Goal: Information Seeking & Learning: Learn about a topic

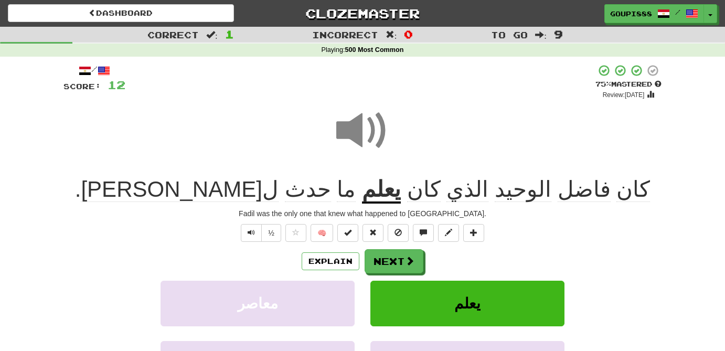
scroll to position [28, 0]
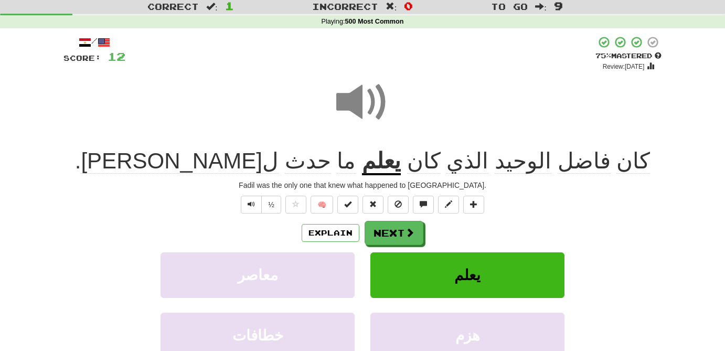
click at [370, 110] on span at bounding box center [362, 102] width 52 height 52
click at [398, 235] on button "Next" at bounding box center [394, 233] width 59 height 24
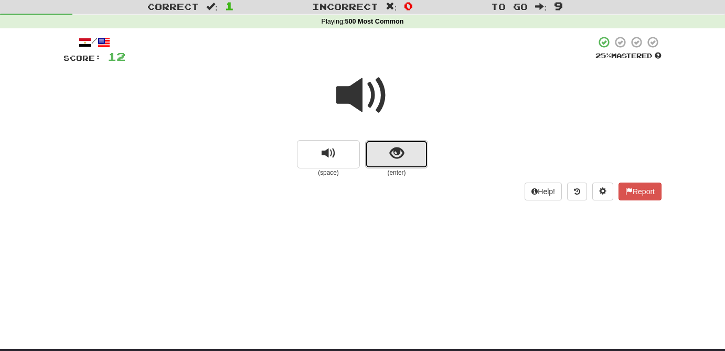
click at [398, 149] on span "show sentence" at bounding box center [397, 153] width 14 height 14
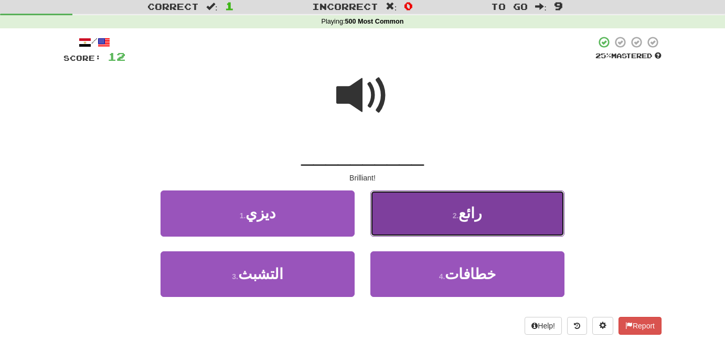
click at [449, 225] on button "2 . رائع" at bounding box center [467, 213] width 194 height 46
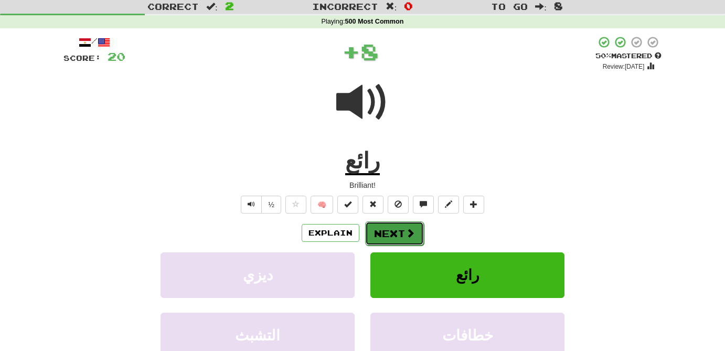
click at [417, 239] on button "Next" at bounding box center [394, 233] width 59 height 24
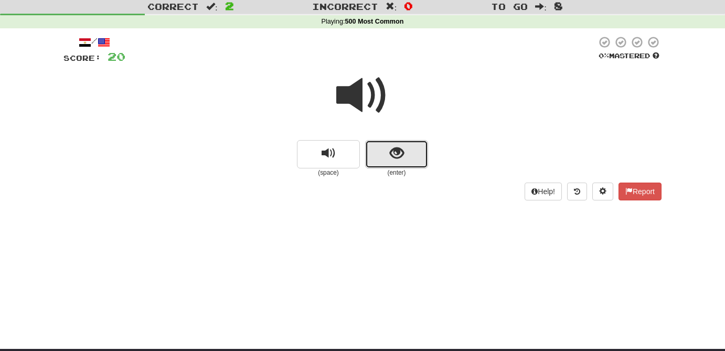
click at [401, 156] on span "show sentence" at bounding box center [397, 153] width 14 height 14
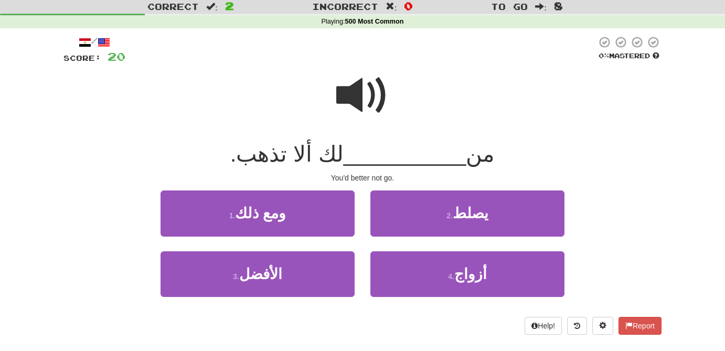
click at [351, 93] on span at bounding box center [362, 95] width 52 height 52
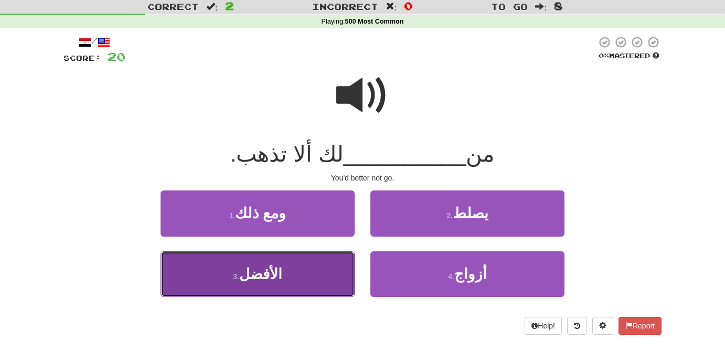
click at [277, 281] on span "الأفضل" at bounding box center [260, 274] width 43 height 16
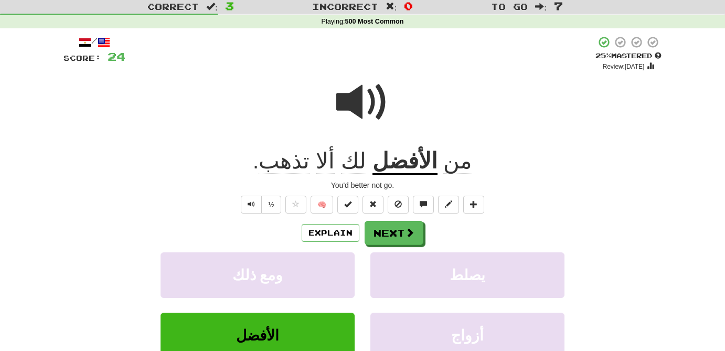
click at [357, 98] on span at bounding box center [362, 102] width 52 height 52
click at [406, 234] on span at bounding box center [409, 232] width 9 height 9
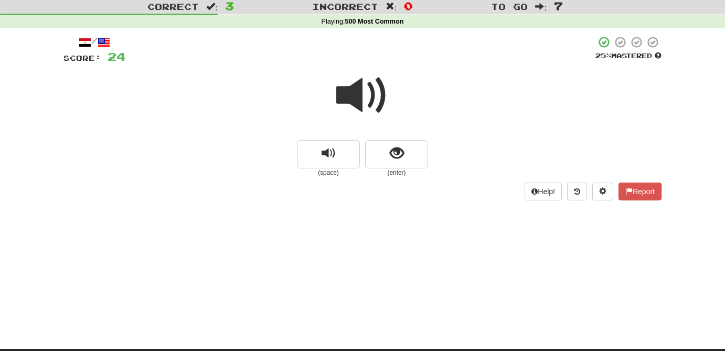
click at [368, 96] on span at bounding box center [362, 95] width 52 height 52
click at [401, 157] on span "show sentence" at bounding box center [397, 153] width 14 height 14
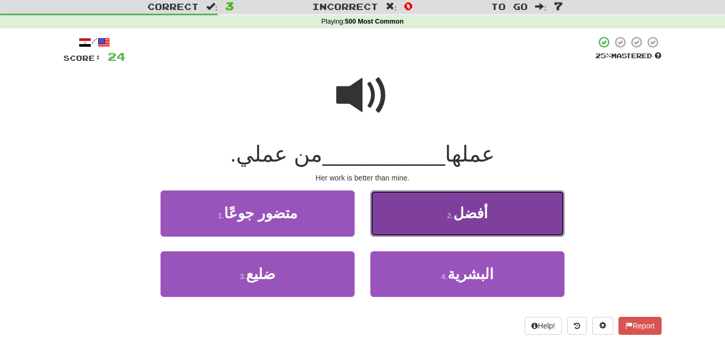
click at [477, 217] on span "أفضل" at bounding box center [470, 213] width 35 height 16
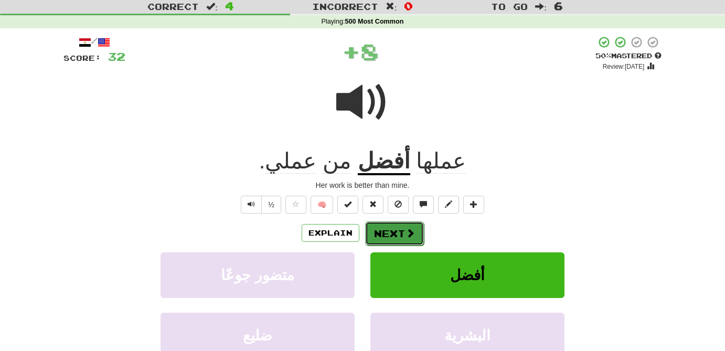
click at [398, 230] on button "Next" at bounding box center [394, 233] width 59 height 24
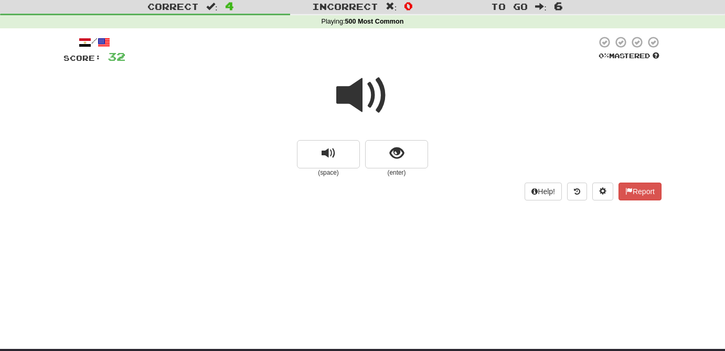
click at [360, 99] on span at bounding box center [362, 95] width 52 height 52
click at [355, 87] on span at bounding box center [362, 95] width 52 height 52
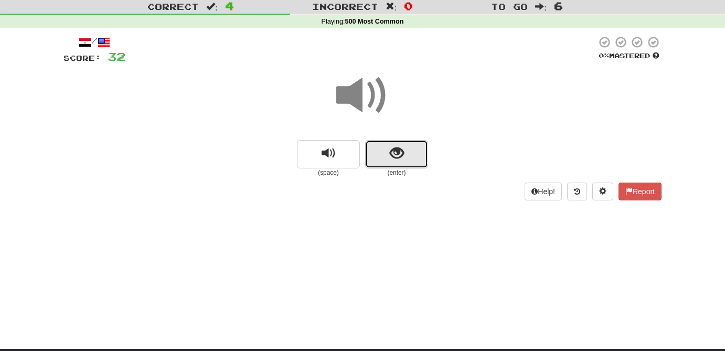
click at [399, 156] on span "show sentence" at bounding box center [397, 153] width 14 height 14
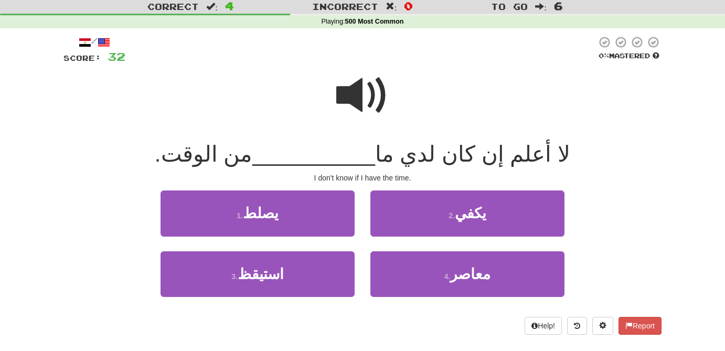
click at [362, 86] on span at bounding box center [362, 95] width 52 height 52
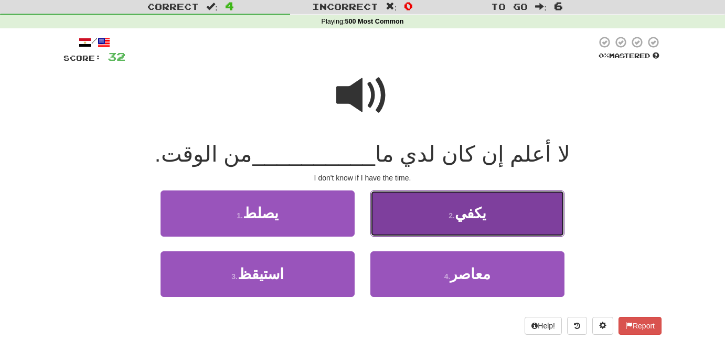
click at [494, 212] on button "2 . يكفي" at bounding box center [467, 213] width 194 height 46
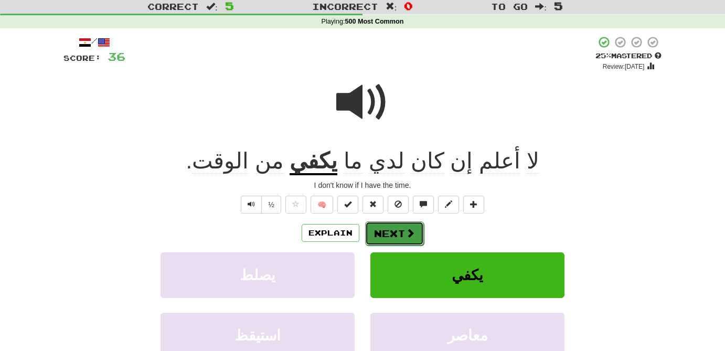
click at [402, 232] on button "Next" at bounding box center [394, 233] width 59 height 24
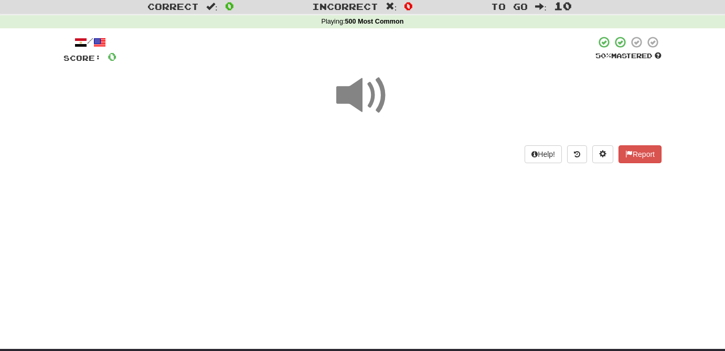
scroll to position [28, 0]
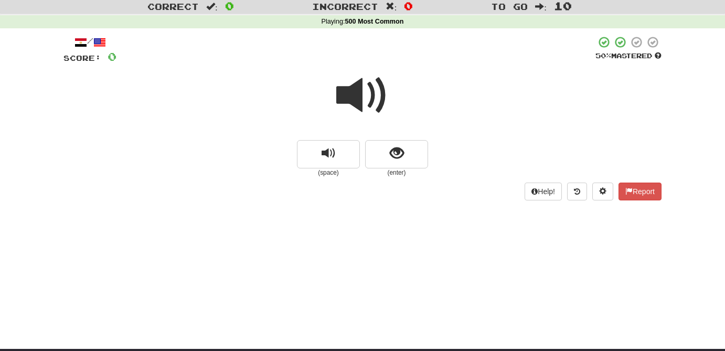
click at [355, 94] on span at bounding box center [362, 95] width 52 height 52
click at [406, 158] on button "show sentence" at bounding box center [396, 154] width 63 height 28
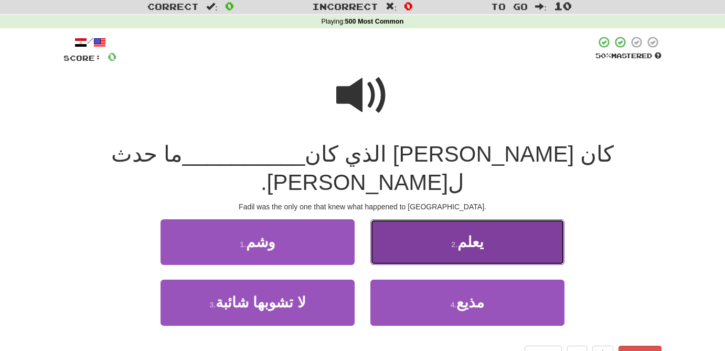
click at [494, 219] on button "2 . يعلم" at bounding box center [467, 242] width 194 height 46
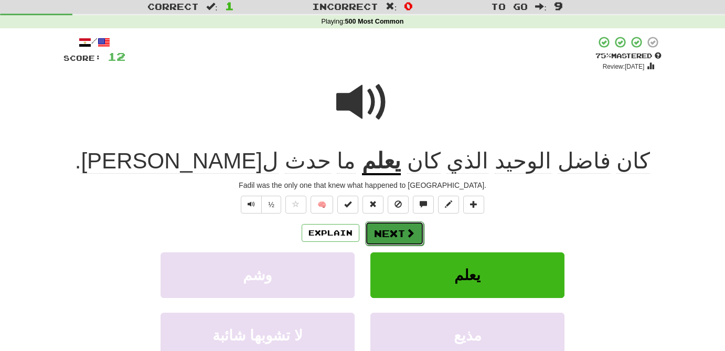
click at [407, 238] on span at bounding box center [409, 232] width 9 height 9
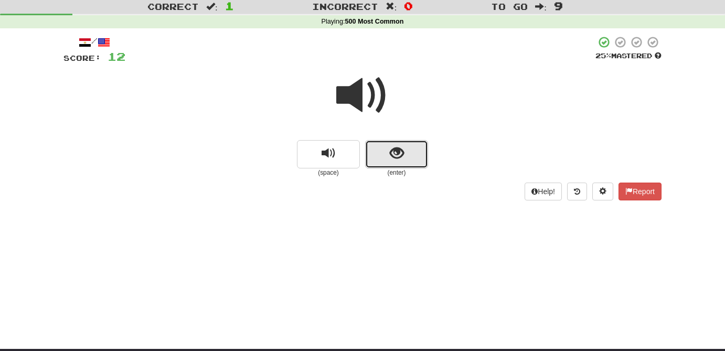
click at [405, 165] on button "show sentence" at bounding box center [396, 154] width 63 height 28
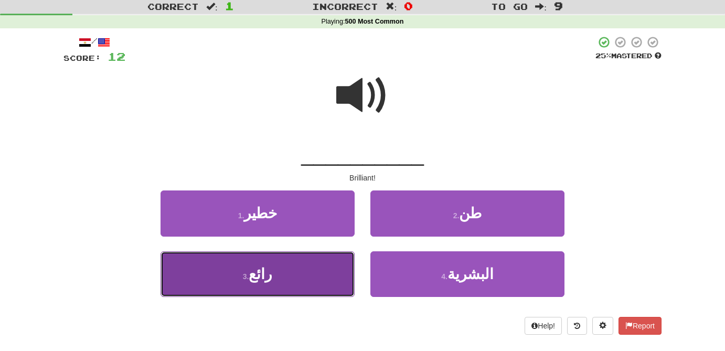
click at [297, 266] on button "3 . رائع" at bounding box center [257, 274] width 194 height 46
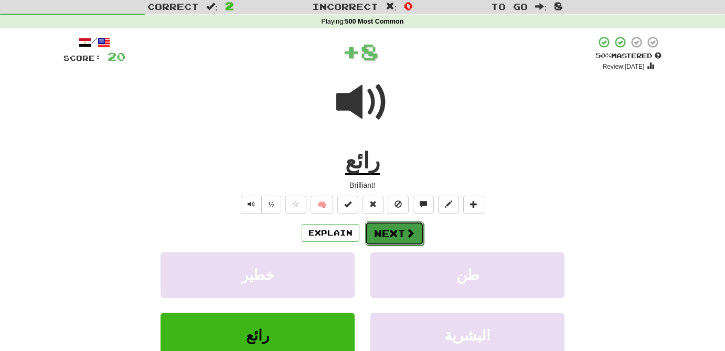
click at [388, 225] on button "Next" at bounding box center [394, 233] width 59 height 24
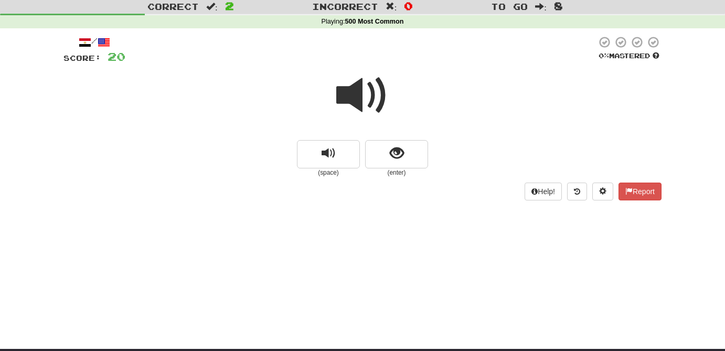
click at [347, 89] on span at bounding box center [362, 95] width 52 height 52
click at [367, 97] on span at bounding box center [362, 95] width 52 height 52
click at [393, 158] on span "show sentence" at bounding box center [397, 153] width 14 height 14
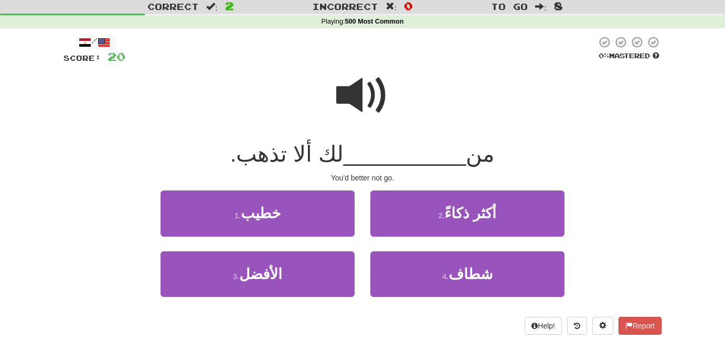
click at [347, 92] on span at bounding box center [362, 95] width 52 height 52
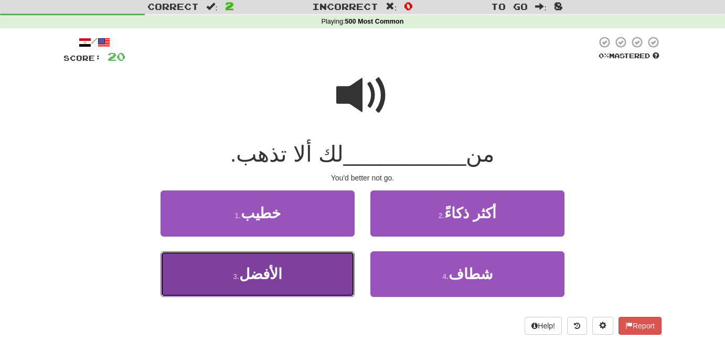
click at [284, 271] on button "3 . الأفضل" at bounding box center [257, 274] width 194 height 46
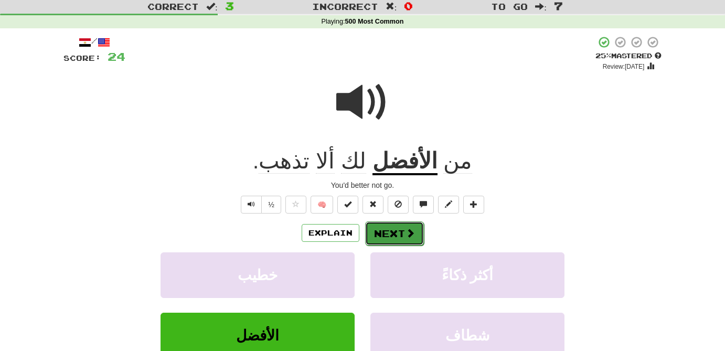
click at [396, 234] on button "Next" at bounding box center [394, 233] width 59 height 24
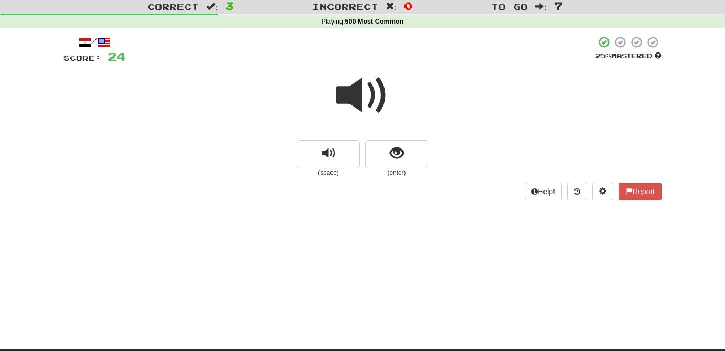
click at [404, 138] on div at bounding box center [362, 102] width 598 height 75
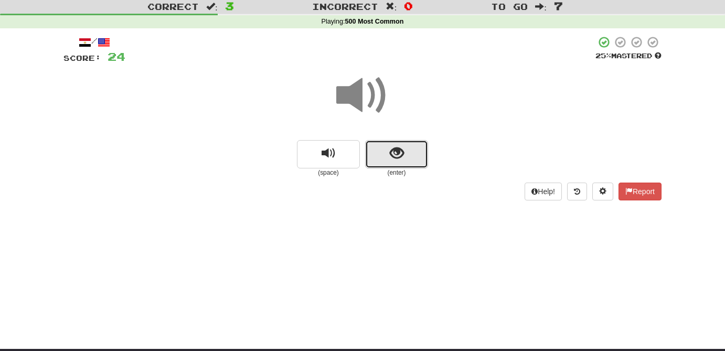
click at [404, 156] on button "show sentence" at bounding box center [396, 154] width 63 height 28
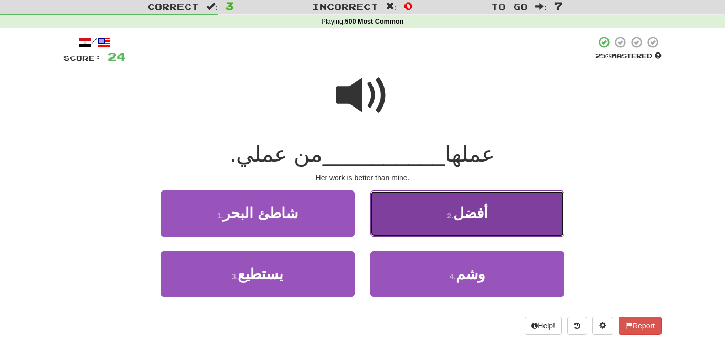
click at [469, 229] on button "2 . أفضل" at bounding box center [467, 213] width 194 height 46
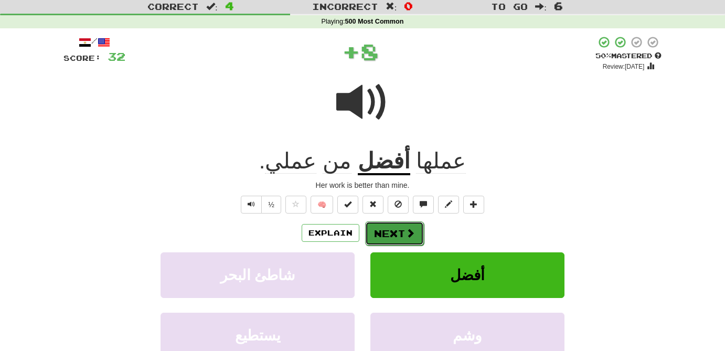
click at [410, 240] on button "Next" at bounding box center [394, 233] width 59 height 24
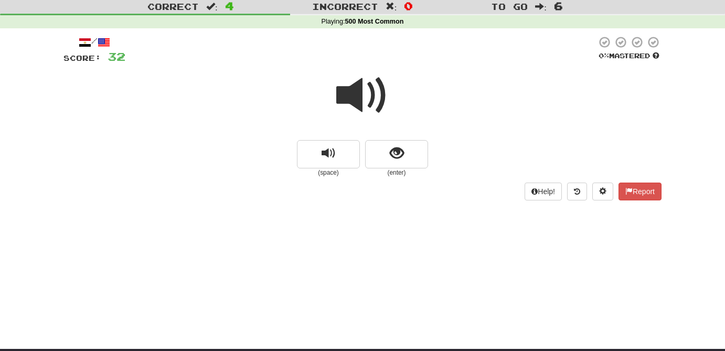
click at [360, 103] on span at bounding box center [362, 95] width 52 height 52
click at [354, 96] on span at bounding box center [362, 95] width 52 height 52
click at [400, 159] on span "show sentence" at bounding box center [397, 153] width 14 height 14
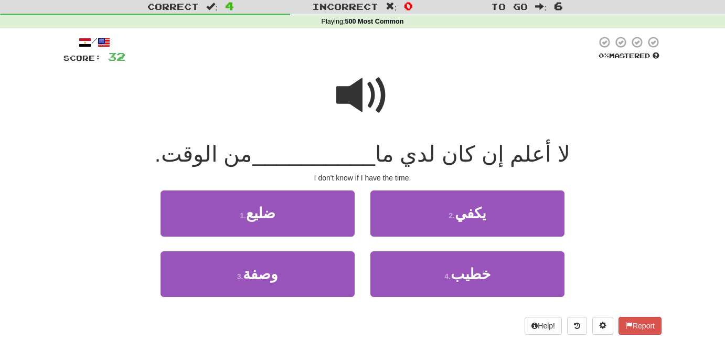
click at [348, 88] on span at bounding box center [362, 95] width 52 height 52
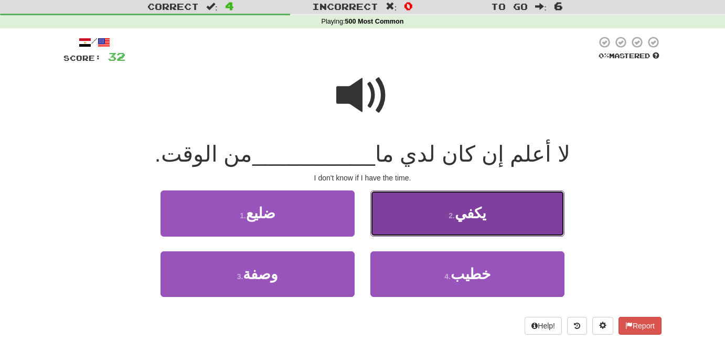
click at [478, 216] on span "يكفي" at bounding box center [470, 213] width 31 height 16
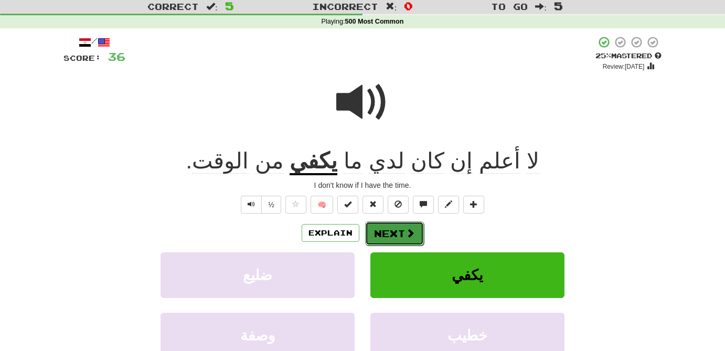
click at [396, 231] on button "Next" at bounding box center [394, 233] width 59 height 24
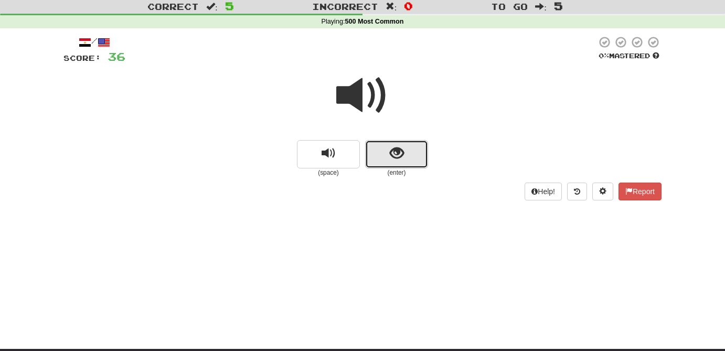
click at [406, 156] on button "show sentence" at bounding box center [396, 154] width 63 height 28
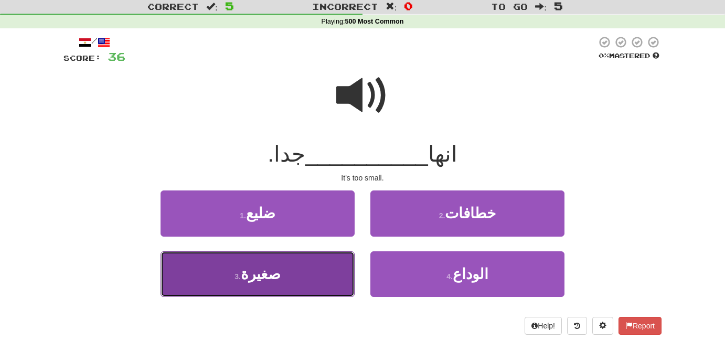
click at [276, 282] on span "صغيرة" at bounding box center [261, 274] width 40 height 16
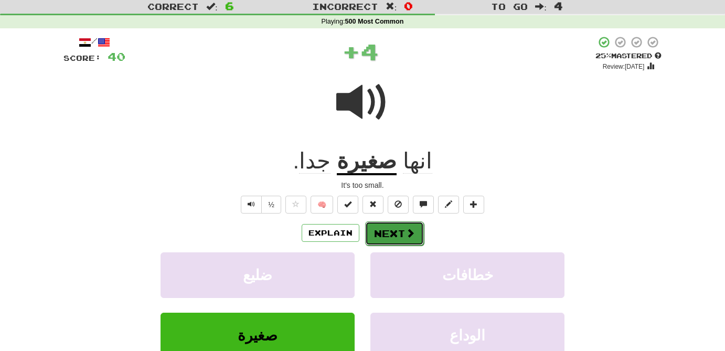
click at [401, 230] on button "Next" at bounding box center [394, 233] width 59 height 24
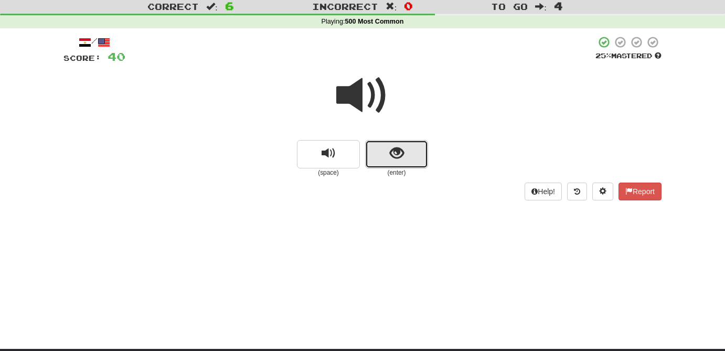
click at [395, 157] on span "show sentence" at bounding box center [397, 153] width 14 height 14
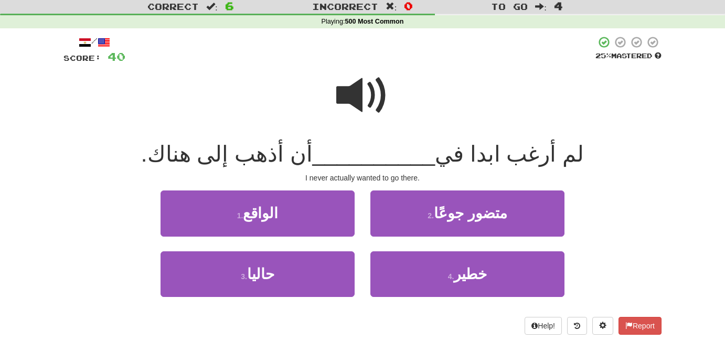
click at [363, 89] on span at bounding box center [362, 95] width 52 height 52
click at [363, 95] on span at bounding box center [362, 95] width 52 height 52
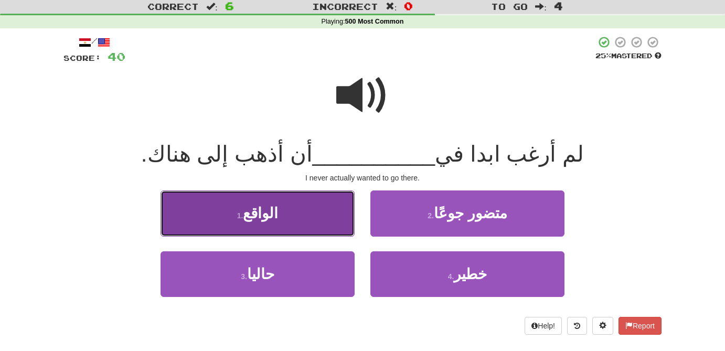
click at [299, 224] on button "1 . الواقع" at bounding box center [257, 213] width 194 height 46
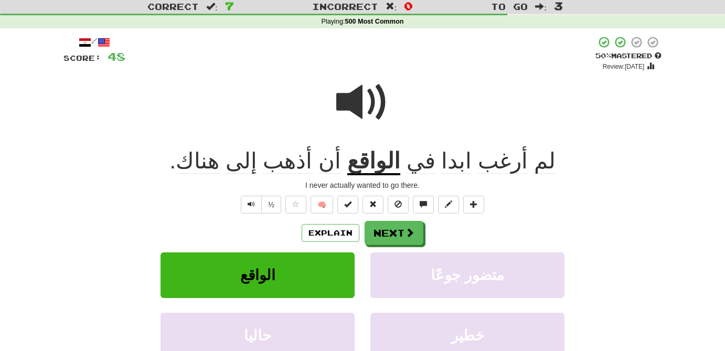
click at [374, 165] on u "الواقع" at bounding box center [373, 161] width 53 height 27
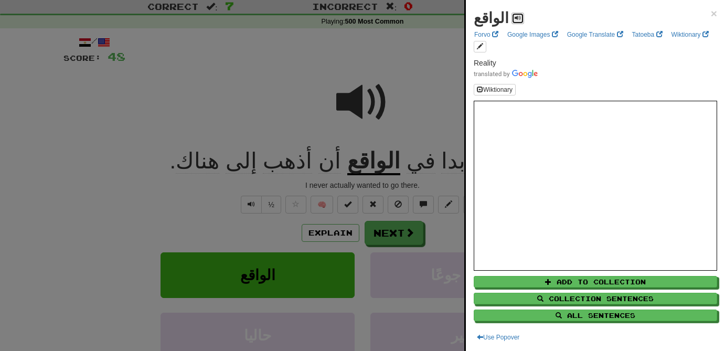
click at [514, 19] on span at bounding box center [517, 18] width 6 height 6
click at [392, 242] on div at bounding box center [362, 175] width 725 height 351
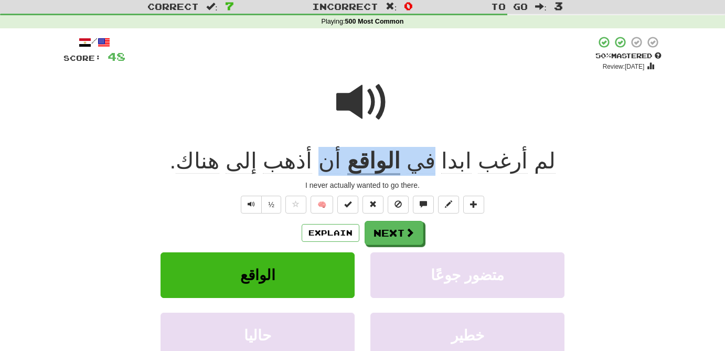
drag, startPoint x: 420, startPoint y: 163, endPoint x: 330, endPoint y: 158, distance: 90.3
click at [330, 158] on div "لم أرغب ابدا في الواقع أن أذهب إلى هناك ." at bounding box center [362, 161] width 598 height 29
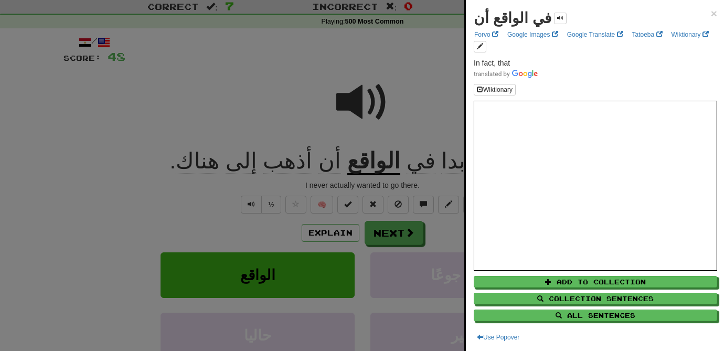
click at [412, 116] on div at bounding box center [362, 175] width 725 height 351
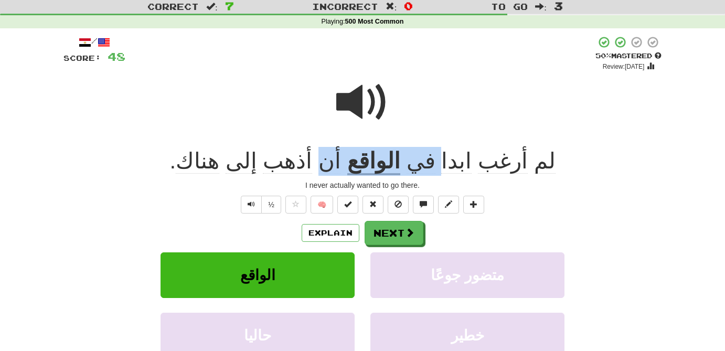
drag, startPoint x: 423, startPoint y: 163, endPoint x: 335, endPoint y: 149, distance: 88.6
click at [335, 149] on div "لم أرغب ابدا في الواقع أن أذهب إلى هناك ." at bounding box center [362, 161] width 598 height 29
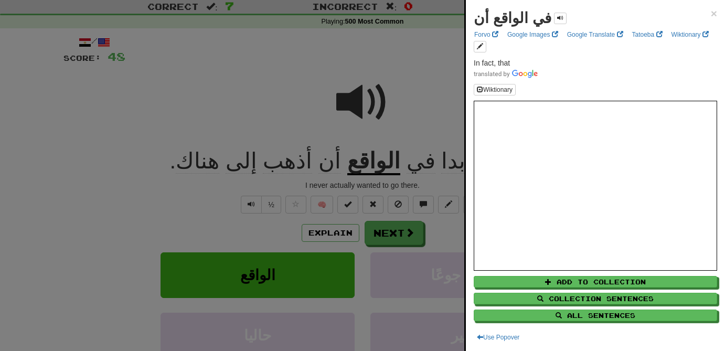
click at [356, 115] on div at bounding box center [362, 175] width 725 height 351
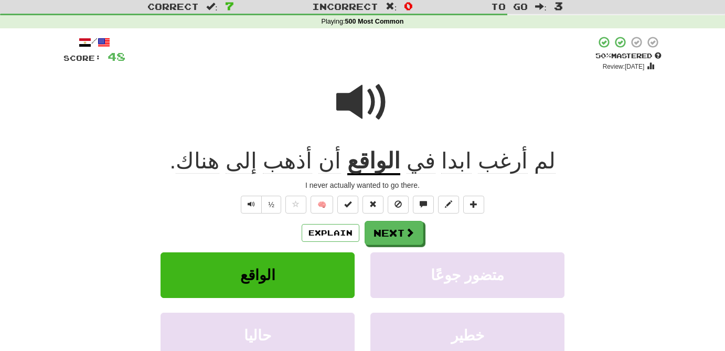
click at [356, 115] on span at bounding box center [362, 102] width 52 height 52
click at [409, 237] on span at bounding box center [409, 232] width 9 height 9
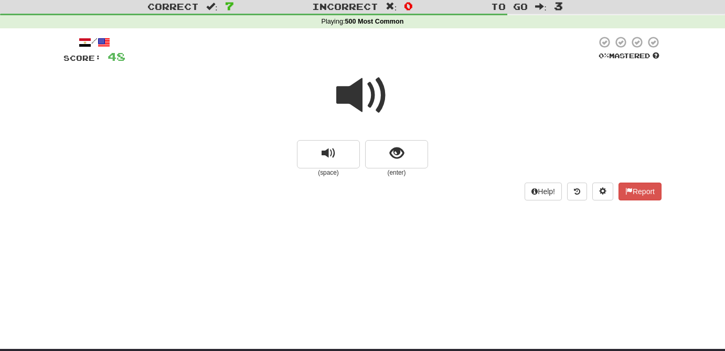
click at [353, 93] on span at bounding box center [362, 95] width 52 height 52
click at [405, 157] on button "show sentence" at bounding box center [396, 154] width 63 height 28
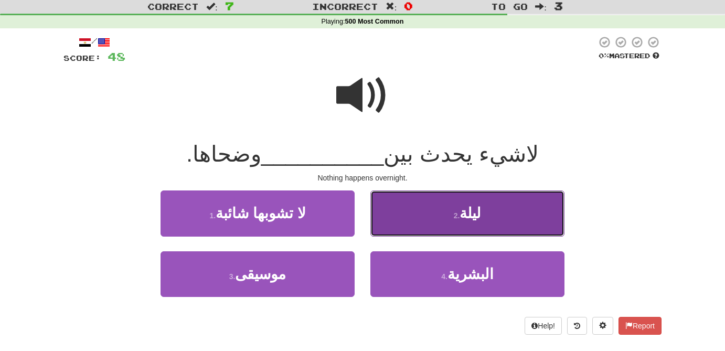
click at [500, 220] on button "2 . ليلة" at bounding box center [467, 213] width 194 height 46
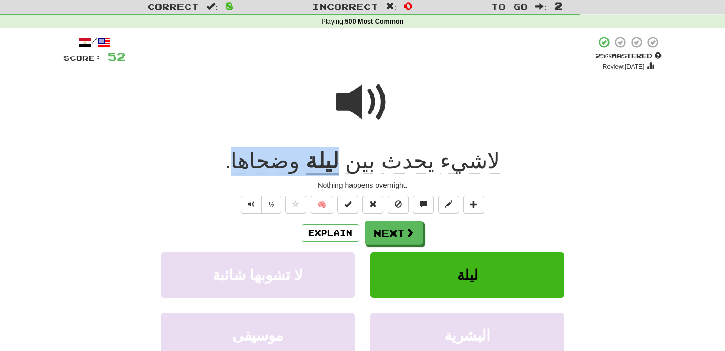
drag, startPoint x: 350, startPoint y: 163, endPoint x: 255, endPoint y: 155, distance: 95.8
click at [255, 155] on div "لاشيء يحدث بين ليلة وضحاها ." at bounding box center [362, 161] width 598 height 29
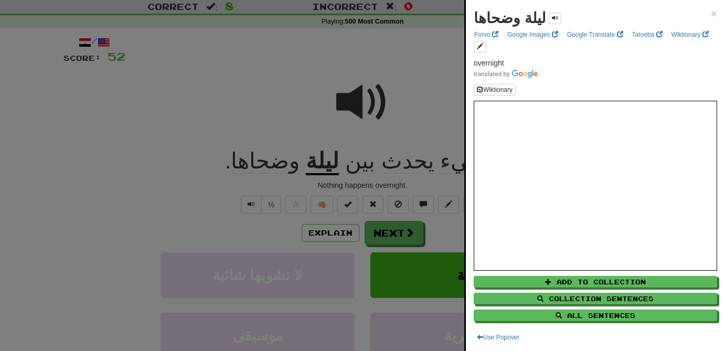
click at [283, 128] on div at bounding box center [362, 175] width 725 height 351
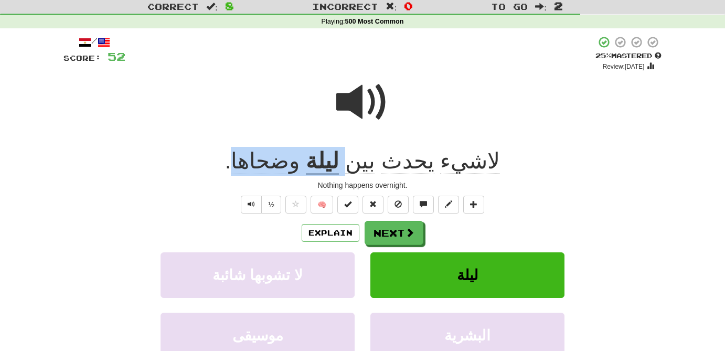
drag, startPoint x: 352, startPoint y: 161, endPoint x: 257, endPoint y: 147, distance: 96.0
click at [257, 147] on div "لاشيء يحدث بين ليلة وضحاها ." at bounding box center [362, 161] width 598 height 29
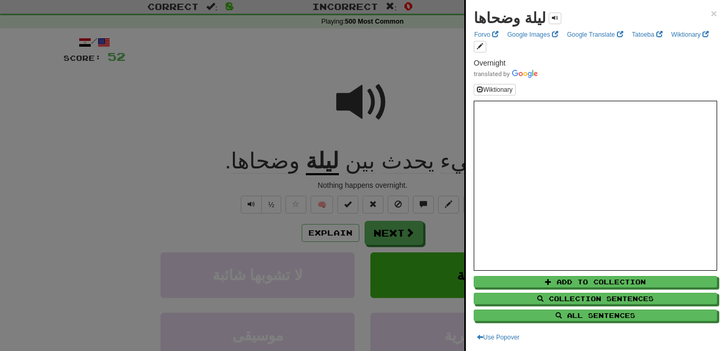
click at [185, 128] on div at bounding box center [362, 175] width 725 height 351
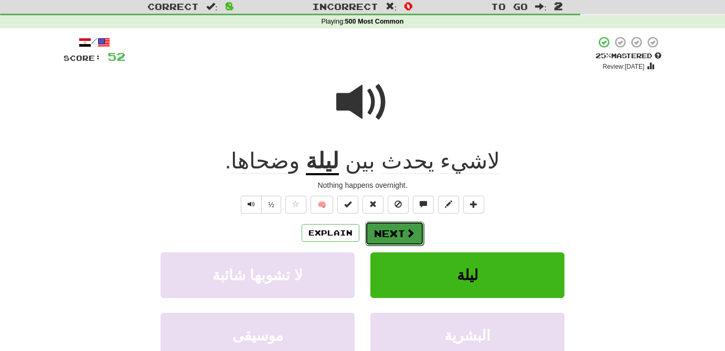
click at [394, 235] on button "Next" at bounding box center [394, 233] width 59 height 24
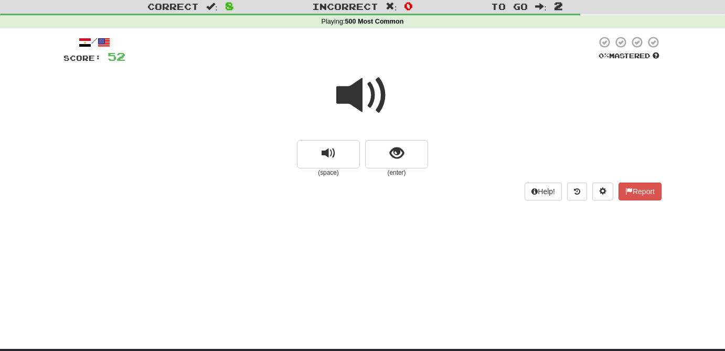
click at [360, 102] on span at bounding box center [362, 95] width 52 height 52
click at [405, 154] on button "show sentence" at bounding box center [396, 154] width 63 height 28
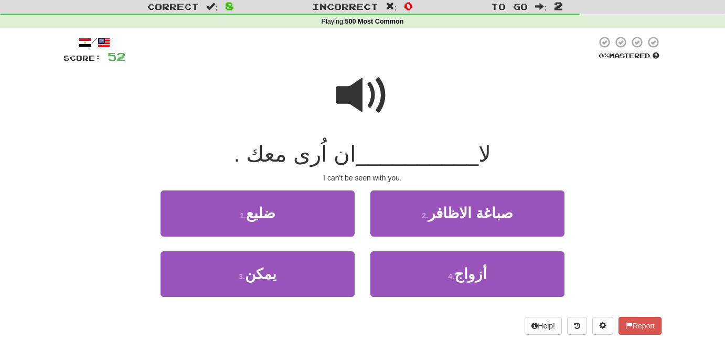
click at [360, 94] on span at bounding box center [362, 95] width 52 height 52
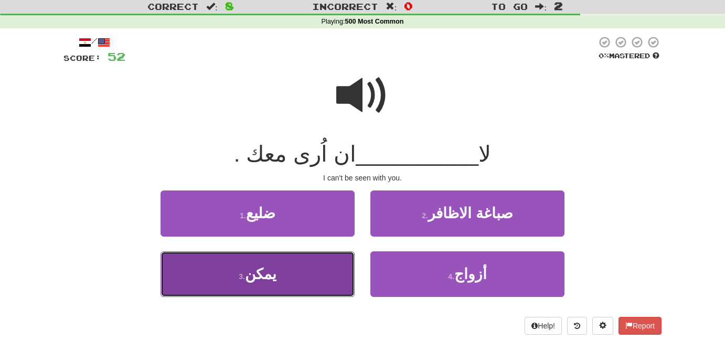
click at [286, 275] on button "3 . يمكن" at bounding box center [257, 274] width 194 height 46
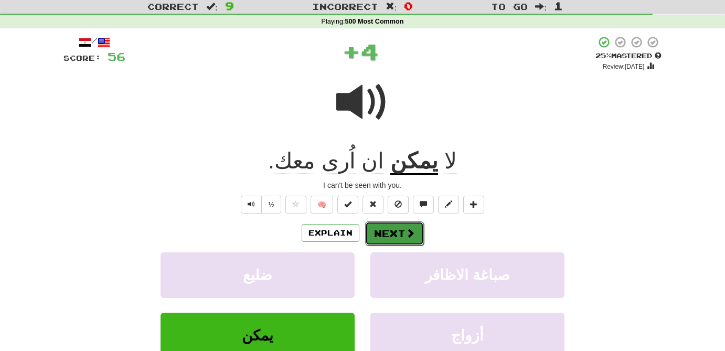
click at [400, 238] on button "Next" at bounding box center [394, 233] width 59 height 24
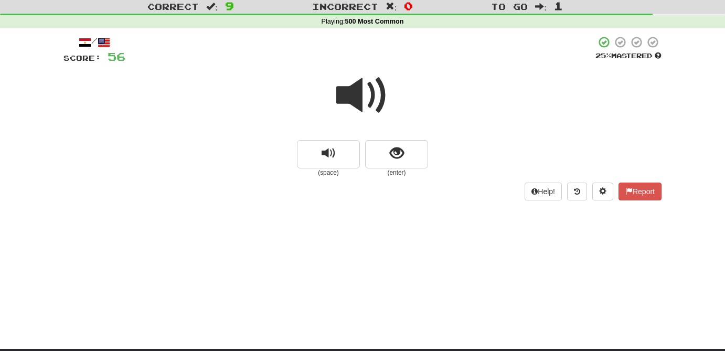
click at [369, 109] on span at bounding box center [362, 95] width 52 height 52
click at [395, 153] on span "show sentence" at bounding box center [397, 153] width 14 height 14
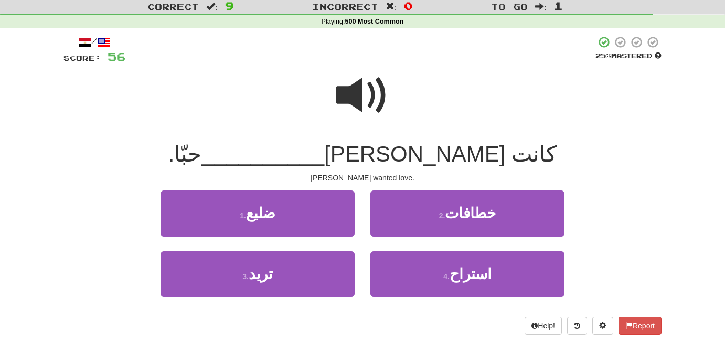
click at [371, 100] on span at bounding box center [362, 95] width 52 height 52
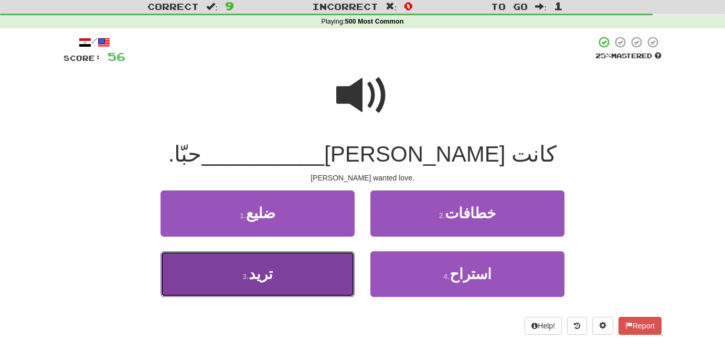
click at [302, 281] on button "3 . تريد" at bounding box center [257, 274] width 194 height 46
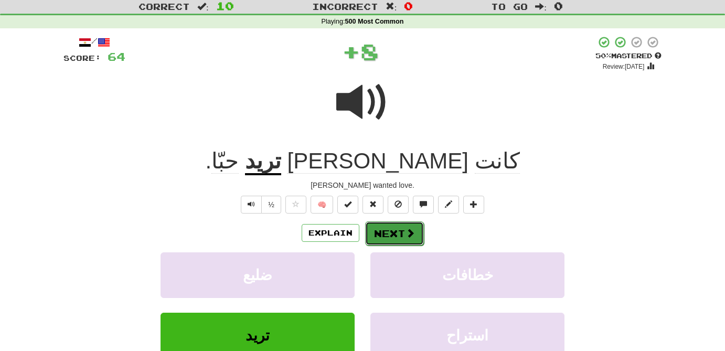
click at [398, 241] on button "Next" at bounding box center [394, 233] width 59 height 24
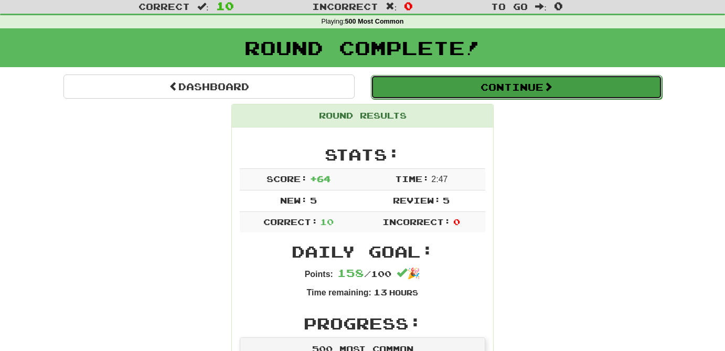
click at [553, 86] on span at bounding box center [547, 86] width 9 height 9
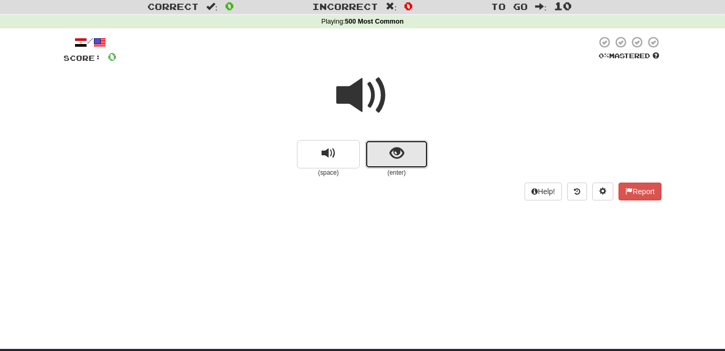
click at [399, 156] on span "show sentence" at bounding box center [397, 153] width 14 height 14
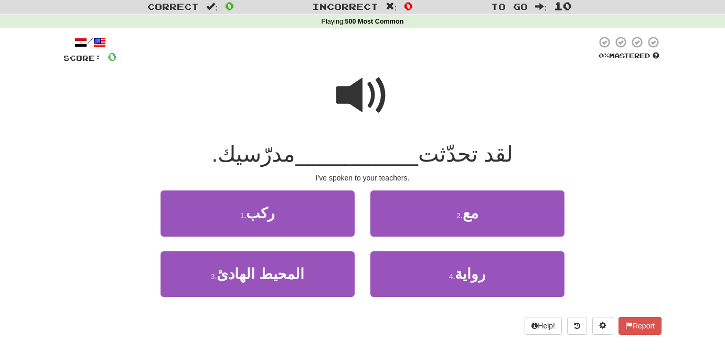
click at [348, 96] on span at bounding box center [362, 95] width 52 height 52
click at [354, 85] on span at bounding box center [362, 95] width 52 height 52
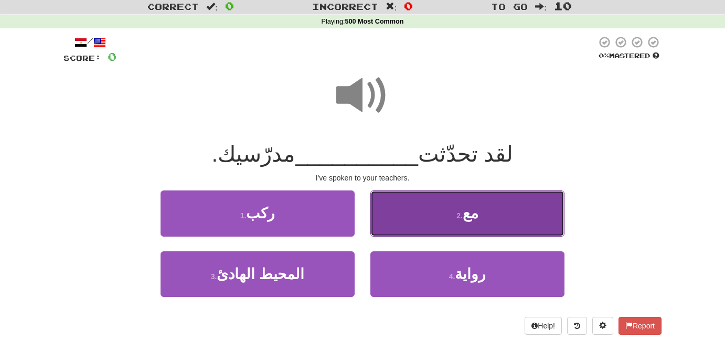
click at [480, 221] on button "2 . مع" at bounding box center [467, 213] width 194 height 46
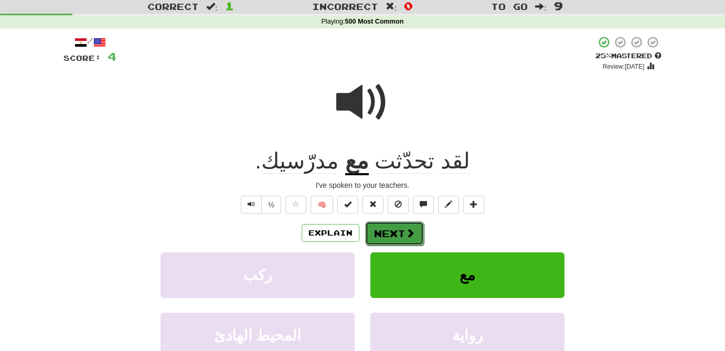
click at [414, 234] on span at bounding box center [409, 232] width 9 height 9
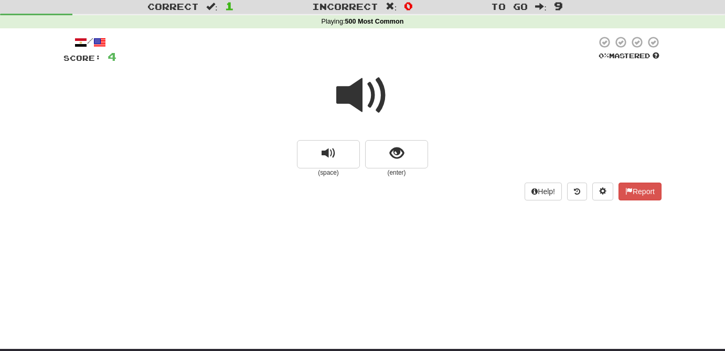
click at [361, 101] on span at bounding box center [362, 95] width 52 height 52
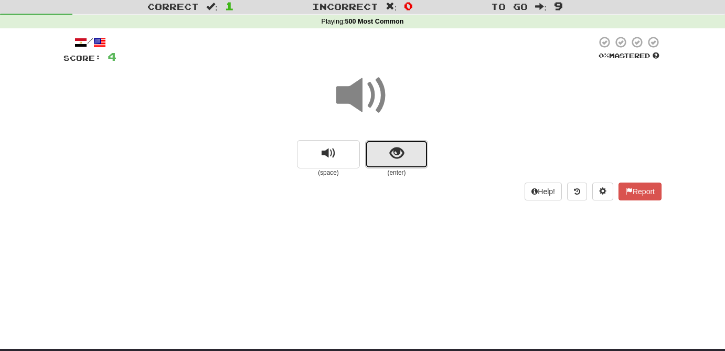
click at [397, 154] on span "show sentence" at bounding box center [397, 153] width 14 height 14
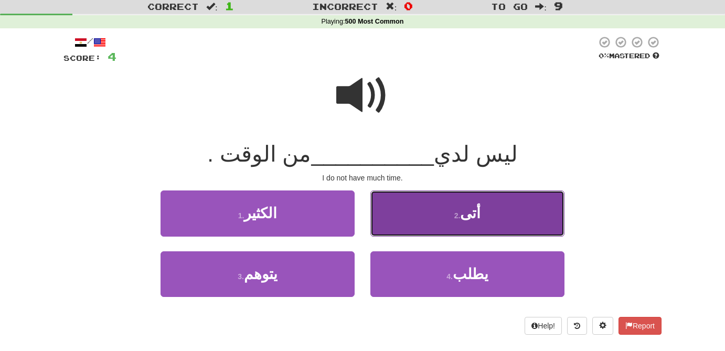
click at [469, 220] on span "أتى" at bounding box center [470, 213] width 20 height 16
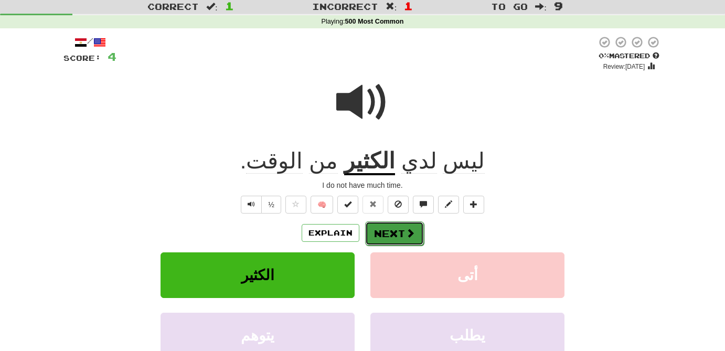
click at [413, 227] on button "Next" at bounding box center [394, 233] width 59 height 24
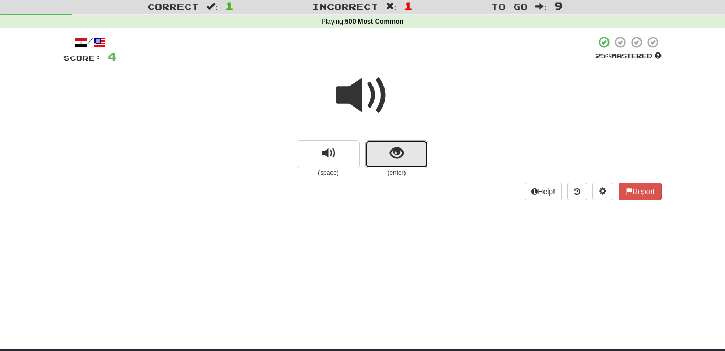
click at [398, 154] on span "show sentence" at bounding box center [397, 153] width 14 height 14
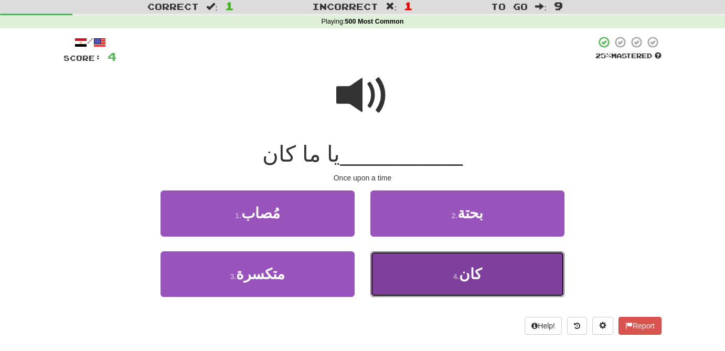
click at [486, 272] on button "4 . كان" at bounding box center [467, 274] width 194 height 46
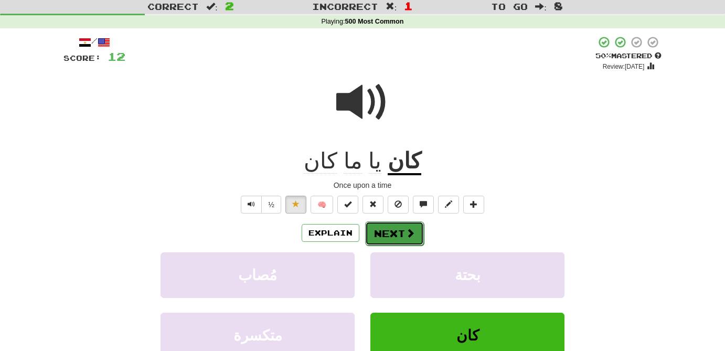
click at [400, 230] on button "Next" at bounding box center [394, 233] width 59 height 24
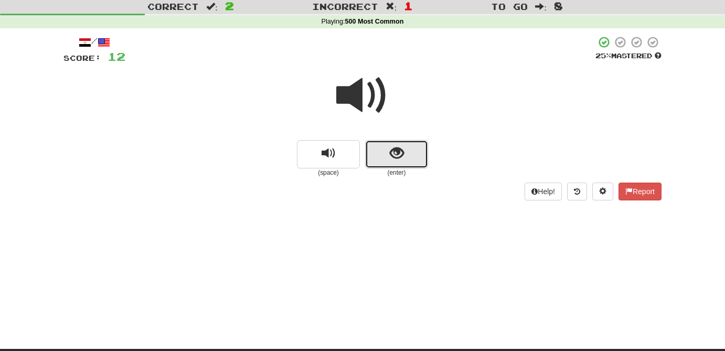
click at [391, 147] on span "show sentence" at bounding box center [397, 153] width 14 height 14
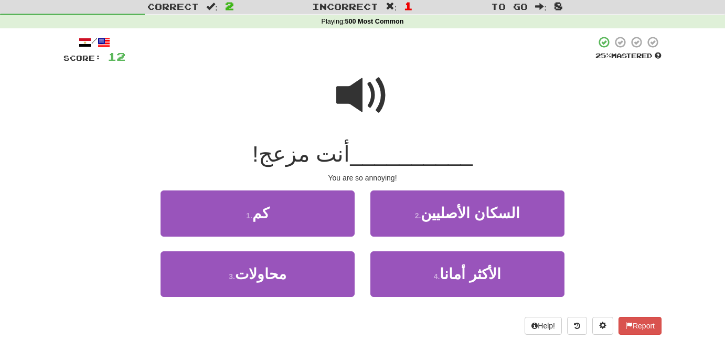
click at [362, 104] on span at bounding box center [362, 95] width 52 height 52
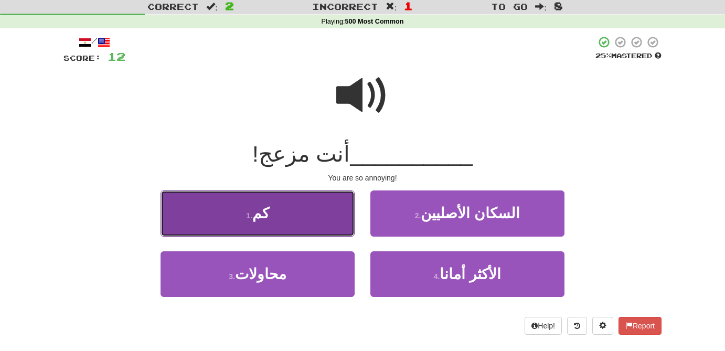
click at [309, 204] on button "1 . كم" at bounding box center [257, 213] width 194 height 46
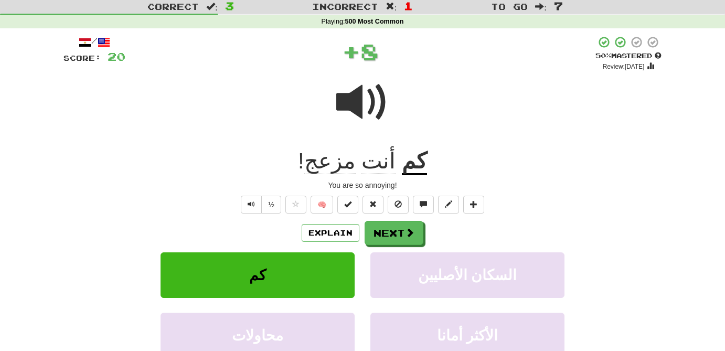
click at [339, 168] on span "مزعج" at bounding box center [329, 160] width 51 height 25
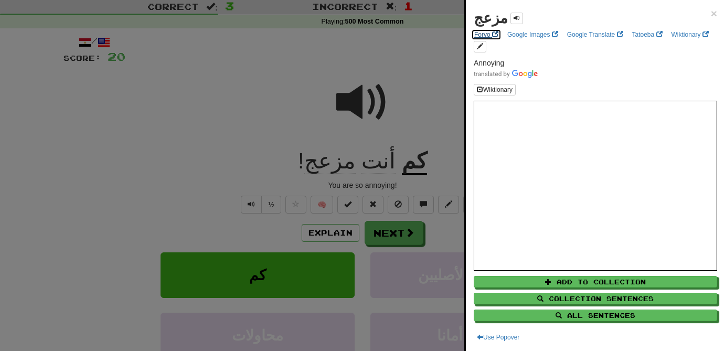
click at [484, 36] on link "Forvo" at bounding box center [486, 35] width 30 height 12
click at [393, 229] on div at bounding box center [362, 175] width 725 height 351
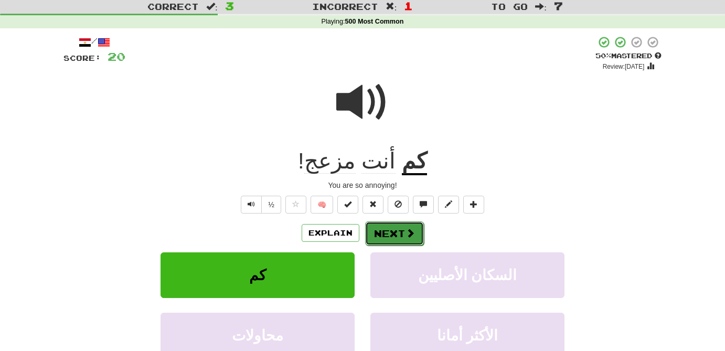
click at [396, 231] on button "Next" at bounding box center [394, 233] width 59 height 24
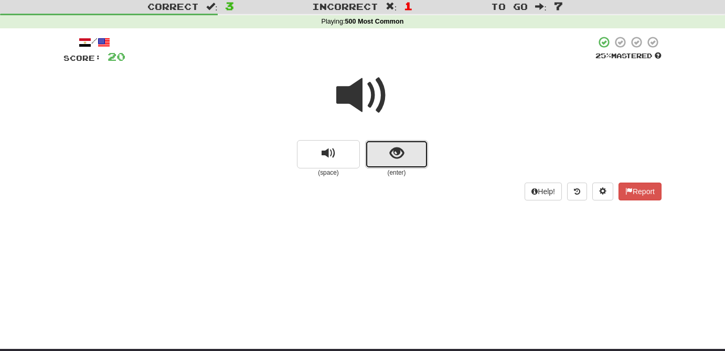
click at [401, 159] on span "show sentence" at bounding box center [397, 153] width 14 height 14
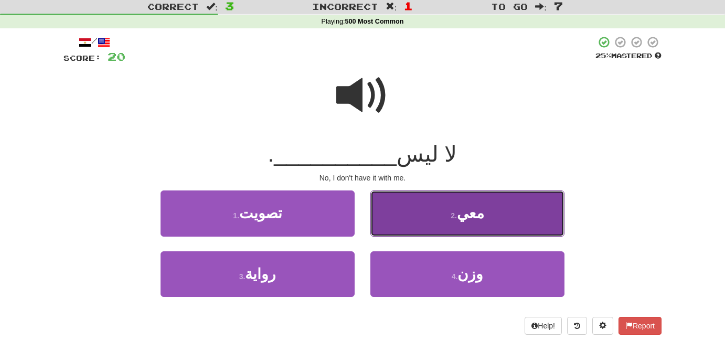
click at [505, 212] on button "2 . معي" at bounding box center [467, 213] width 194 height 46
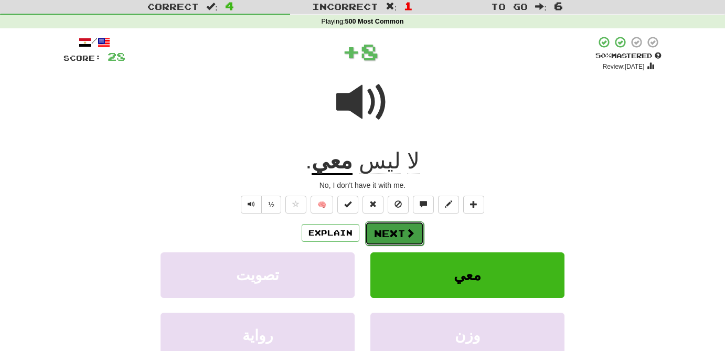
click at [409, 235] on span at bounding box center [409, 232] width 9 height 9
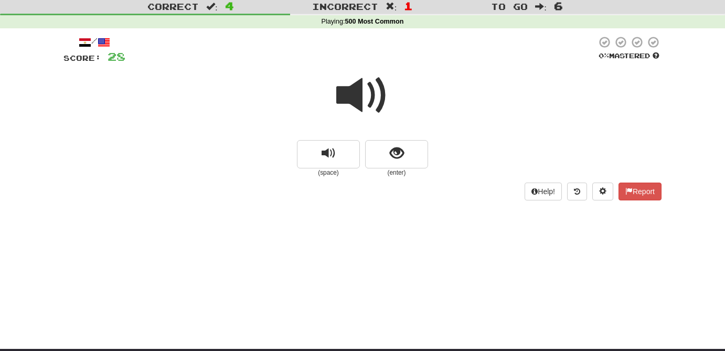
click at [358, 95] on span at bounding box center [362, 95] width 52 height 52
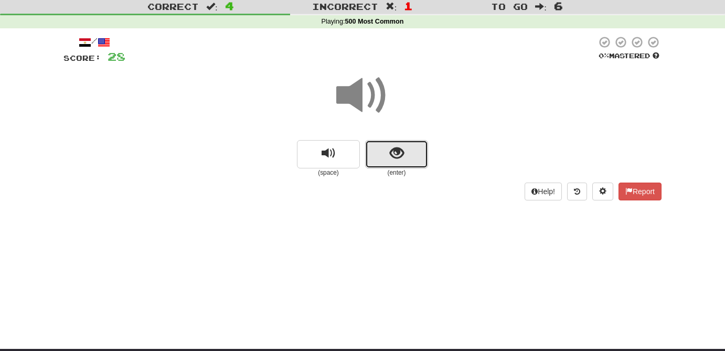
click at [402, 163] on button "show sentence" at bounding box center [396, 154] width 63 height 28
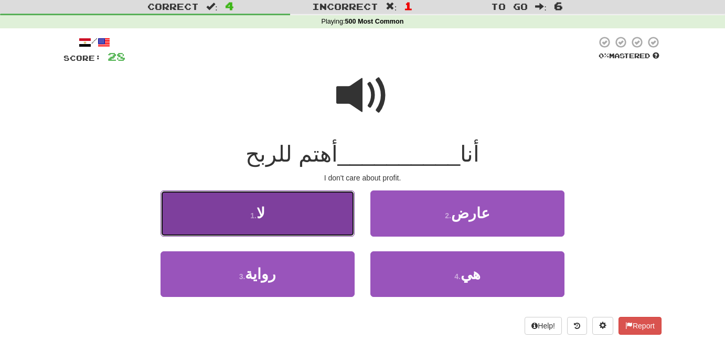
click at [287, 218] on button "1 . لا" at bounding box center [257, 213] width 194 height 46
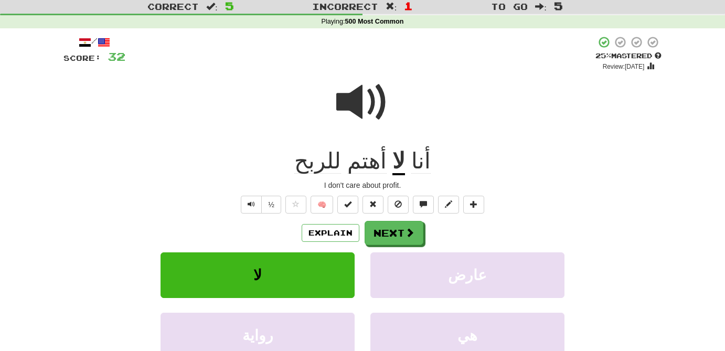
click at [362, 167] on span "أهتم" at bounding box center [366, 160] width 39 height 25
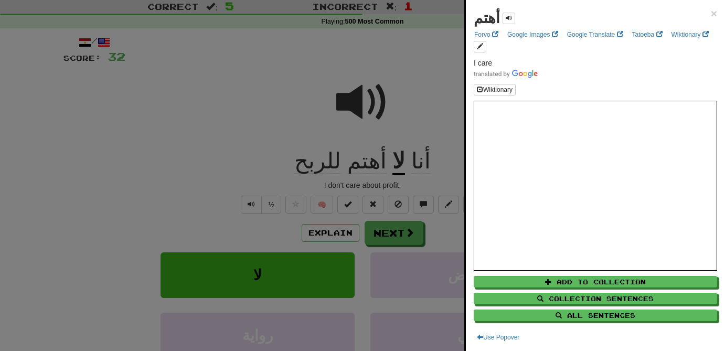
click at [333, 170] on div at bounding box center [362, 175] width 725 height 351
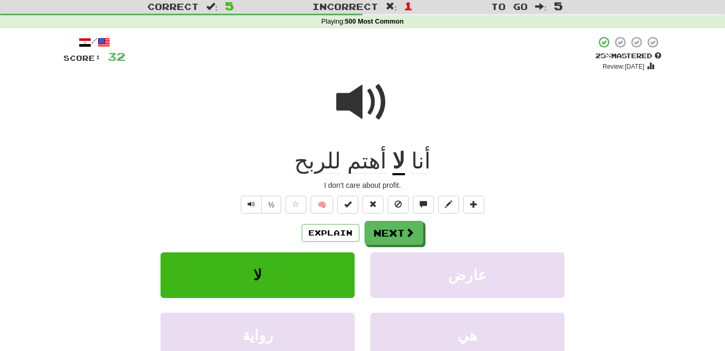
click at [333, 170] on span "للربح" at bounding box center [317, 160] width 47 height 25
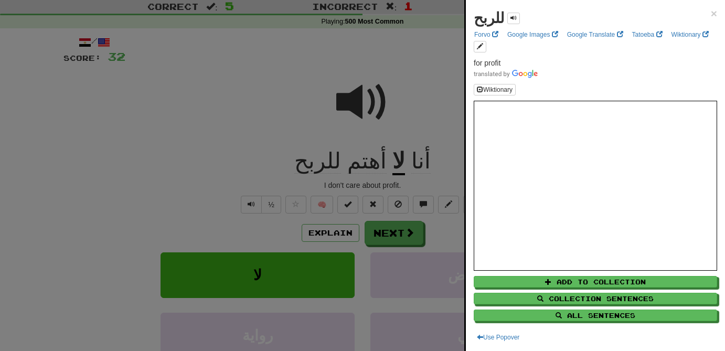
click at [268, 79] on div at bounding box center [362, 175] width 725 height 351
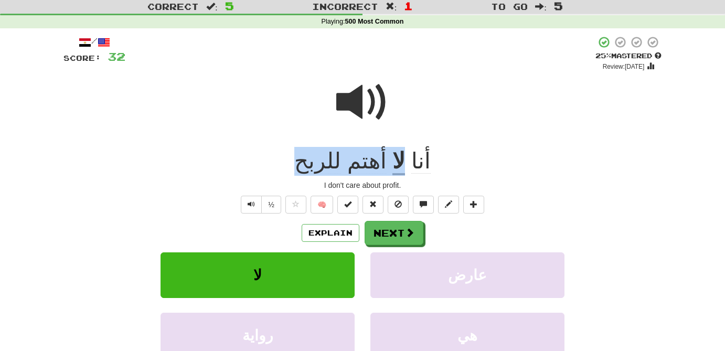
drag, startPoint x: 397, startPoint y: 161, endPoint x: 309, endPoint y: 155, distance: 88.3
click at [309, 155] on div "أنا لا أهتم للربح" at bounding box center [362, 161] width 598 height 29
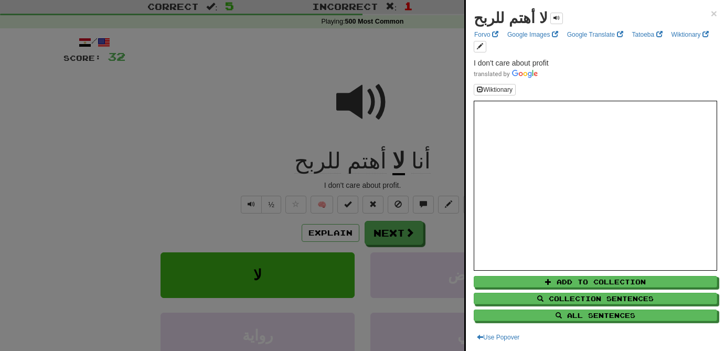
click at [404, 237] on div at bounding box center [362, 175] width 725 height 351
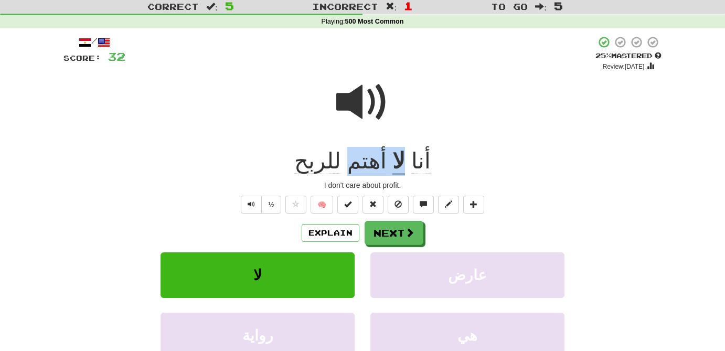
drag, startPoint x: 396, startPoint y: 160, endPoint x: 352, endPoint y: 159, distance: 44.1
click at [352, 159] on div "أنا لا أهتم للربح" at bounding box center [362, 161] width 598 height 29
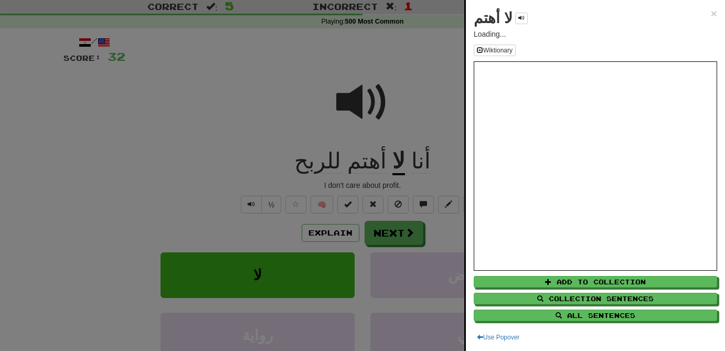
click at [400, 157] on div at bounding box center [362, 175] width 725 height 351
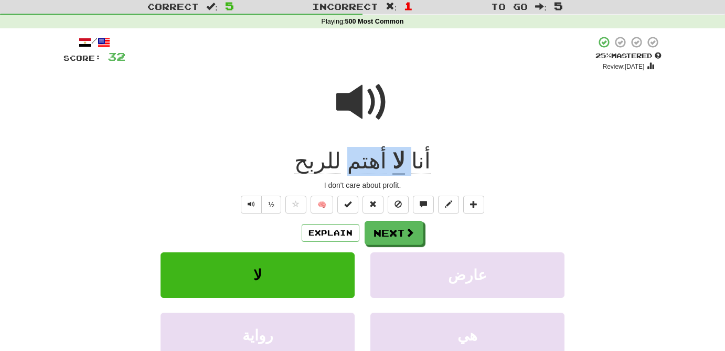
drag, startPoint x: 399, startPoint y: 163, endPoint x: 351, endPoint y: 156, distance: 48.2
click at [351, 156] on div "أنا لا أهتم للربح" at bounding box center [362, 161] width 598 height 29
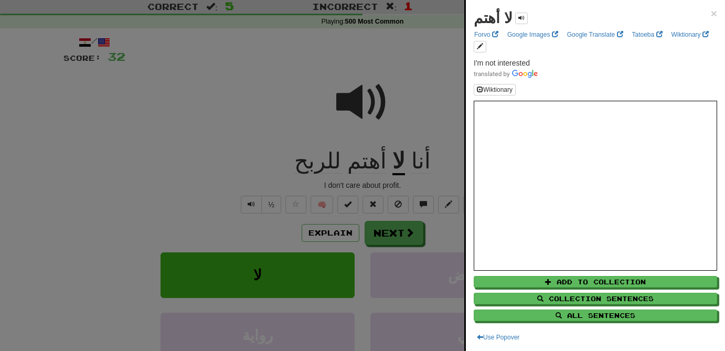
click at [261, 64] on div at bounding box center [362, 175] width 725 height 351
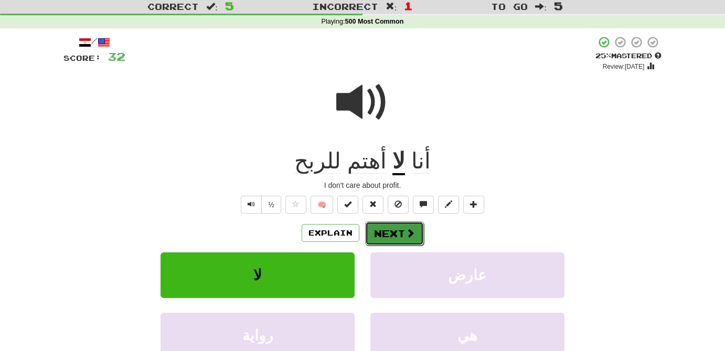
click at [404, 233] on button "Next" at bounding box center [394, 233] width 59 height 24
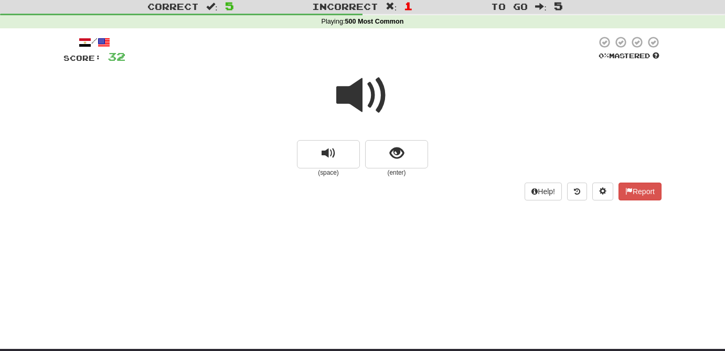
click at [357, 102] on span at bounding box center [362, 95] width 52 height 52
click at [360, 101] on span at bounding box center [362, 95] width 52 height 52
click at [396, 156] on span "show sentence" at bounding box center [397, 153] width 14 height 14
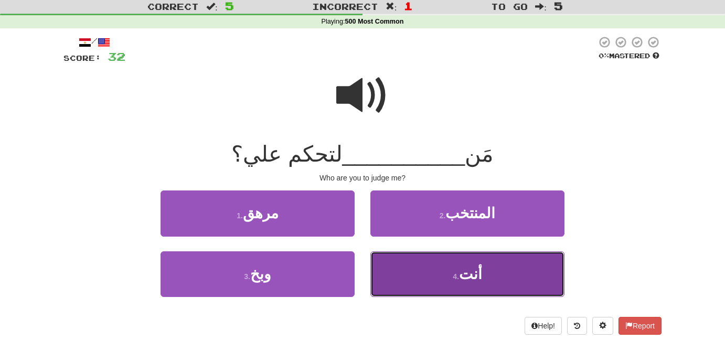
click at [475, 277] on span "أنت" at bounding box center [470, 274] width 23 height 16
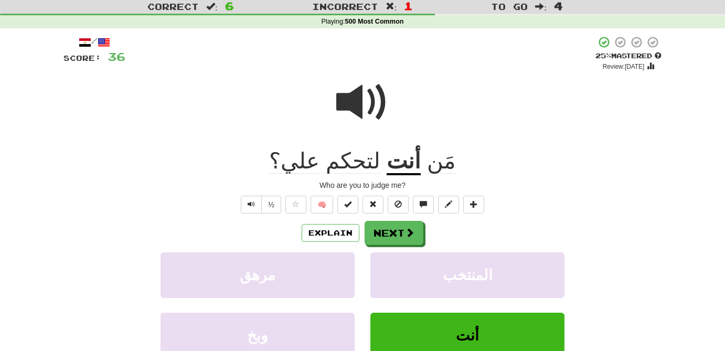
click at [360, 163] on span "لتحكم" at bounding box center [353, 160] width 55 height 25
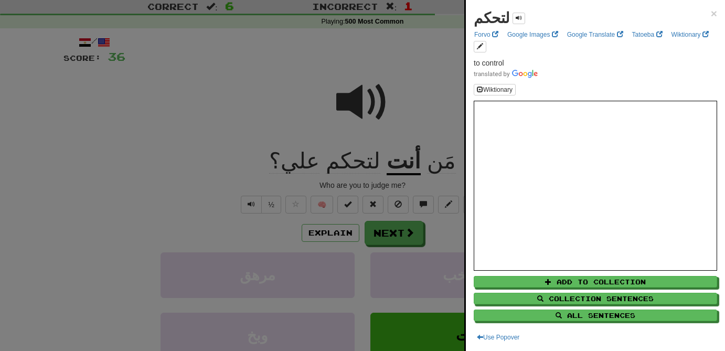
click at [389, 62] on div at bounding box center [362, 175] width 725 height 351
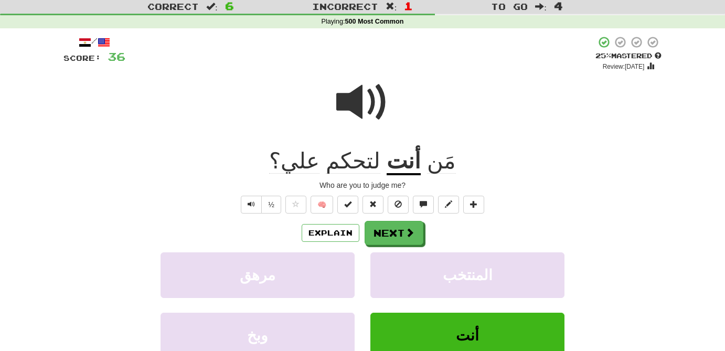
click at [353, 162] on span "لتحكم" at bounding box center [353, 160] width 55 height 25
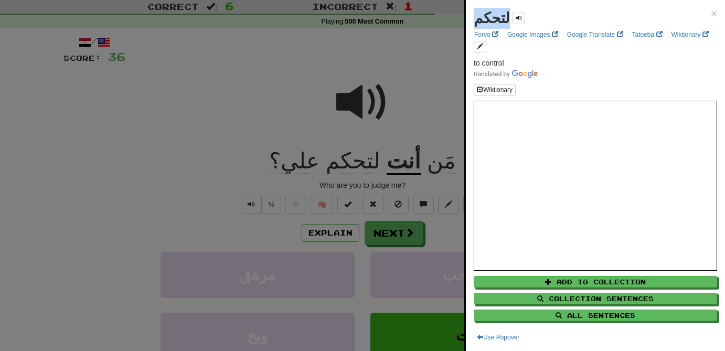
drag, startPoint x: 498, startPoint y: 16, endPoint x: 475, endPoint y: 16, distance: 23.6
click at [475, 16] on strong "لتحكم" at bounding box center [492, 18] width 36 height 16
click at [425, 76] on div at bounding box center [362, 175] width 725 height 351
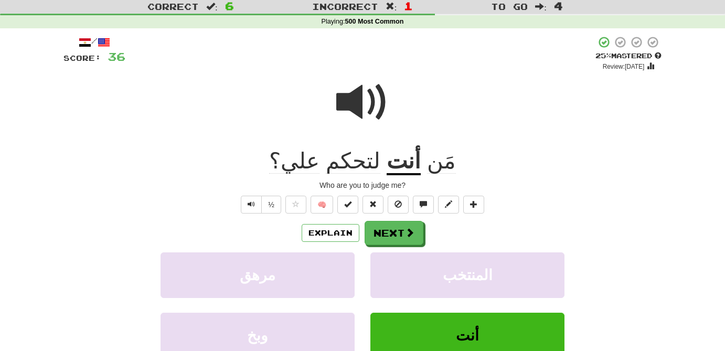
click at [363, 163] on span "لتحكم" at bounding box center [353, 160] width 55 height 25
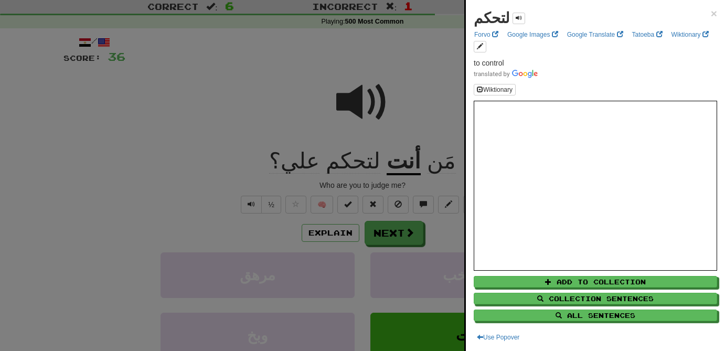
click at [358, 115] on div at bounding box center [362, 175] width 725 height 351
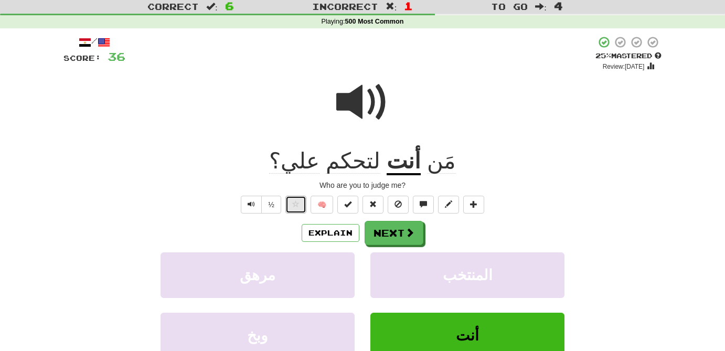
click at [296, 203] on span at bounding box center [295, 203] width 7 height 7
click at [393, 238] on button "Next" at bounding box center [394, 233] width 59 height 24
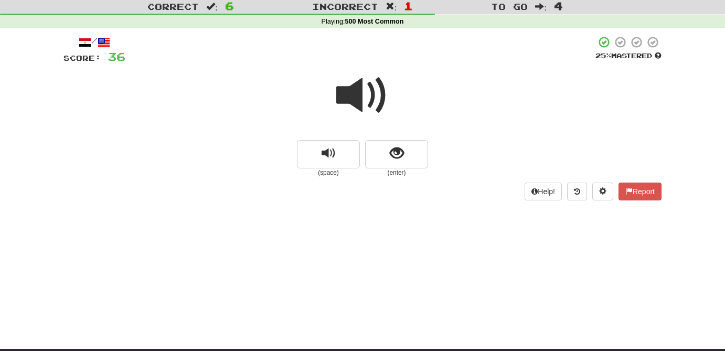
click at [363, 107] on span at bounding box center [362, 95] width 52 height 52
click at [397, 155] on span "show sentence" at bounding box center [397, 153] width 14 height 14
